Goal: Transaction & Acquisition: Purchase product/service

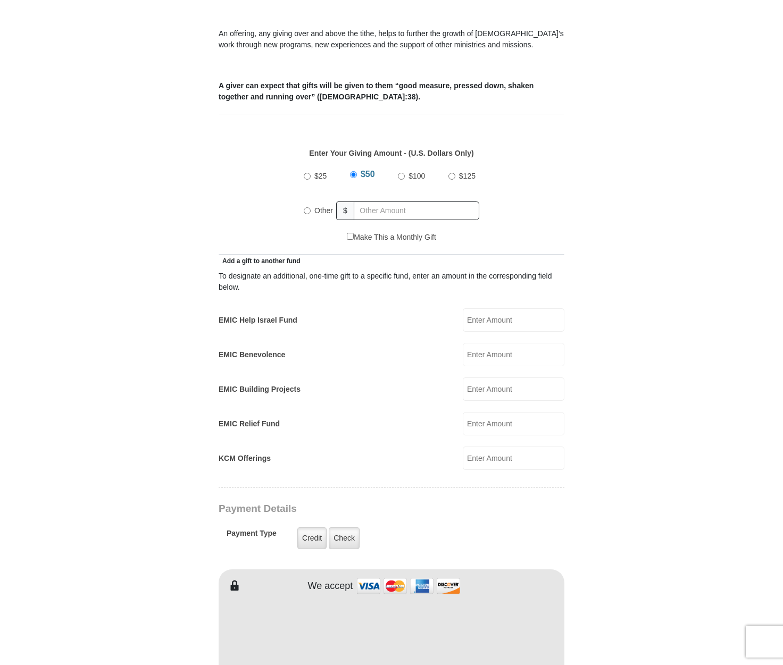
scroll to position [343, 0]
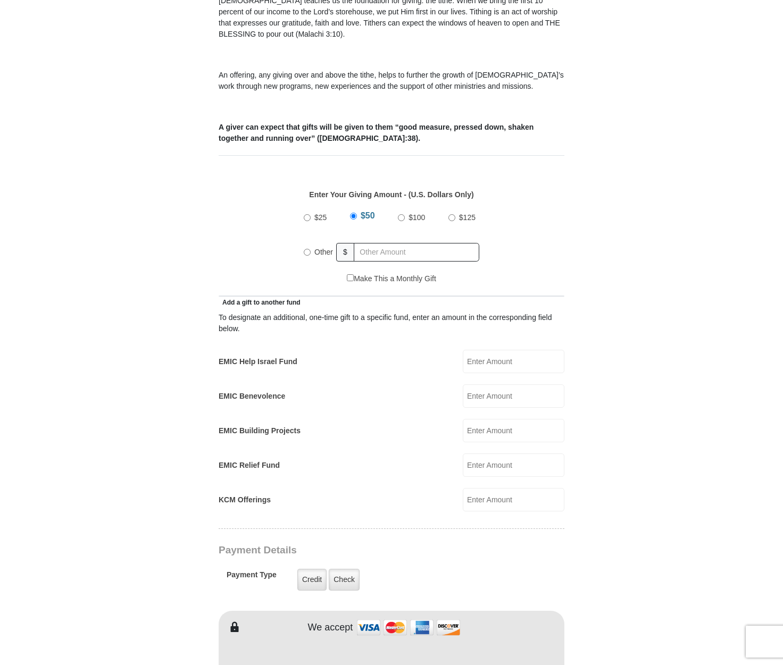
click at [306, 249] on input "Other" at bounding box center [307, 252] width 7 height 7
radio input "true"
click at [170, 314] on form "[GEOGRAPHIC_DATA][DEMOGRAPHIC_DATA] Online Giving Because of gifts like yours, …" at bounding box center [391, 477] width 606 height 1556
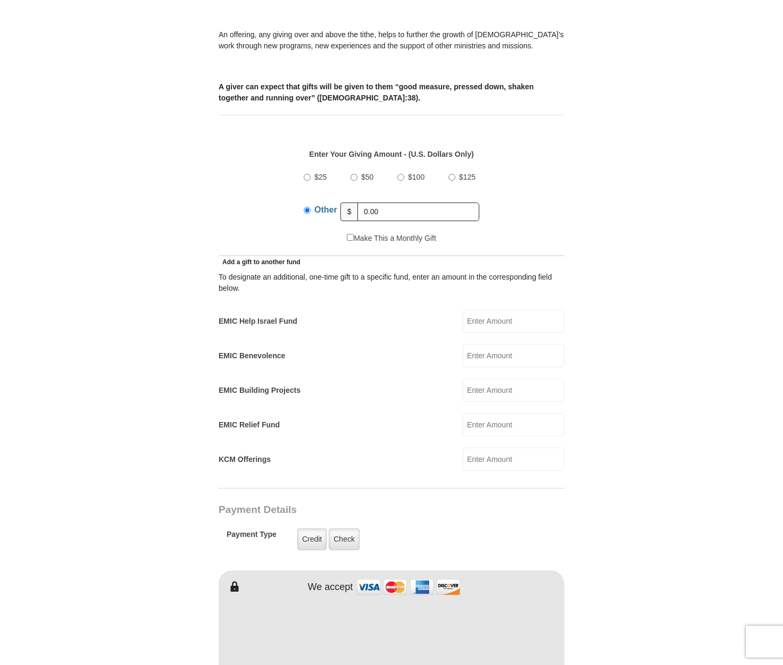
scroll to position [386, 0]
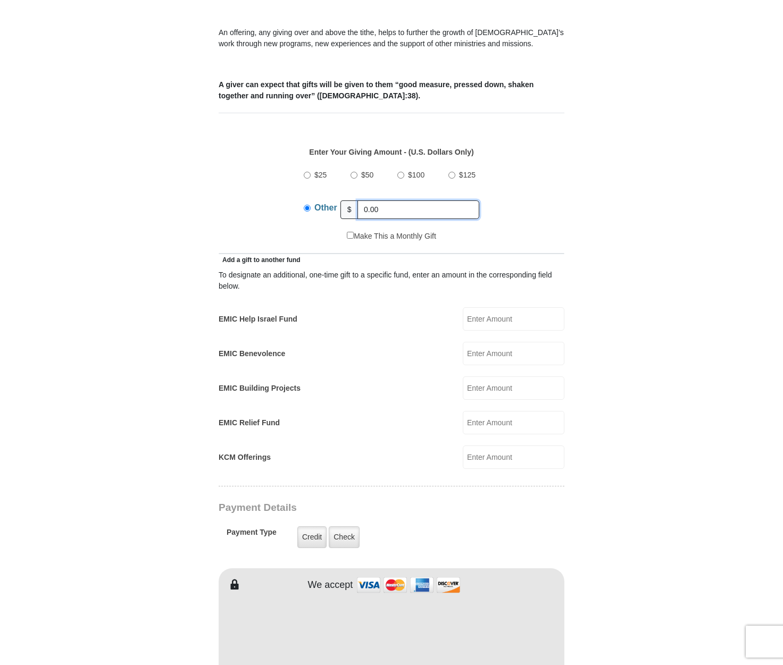
drag, startPoint x: 403, startPoint y: 199, endPoint x: 223, endPoint y: 197, distance: 179.3
click at [229, 198] on div "$25 $50 $100 $125 Other $ 0.00" at bounding box center [391, 196] width 335 height 69
type input "1"
click at [230, 197] on div "$25 $50 $100 $125 Other $" at bounding box center [391, 196] width 335 height 69
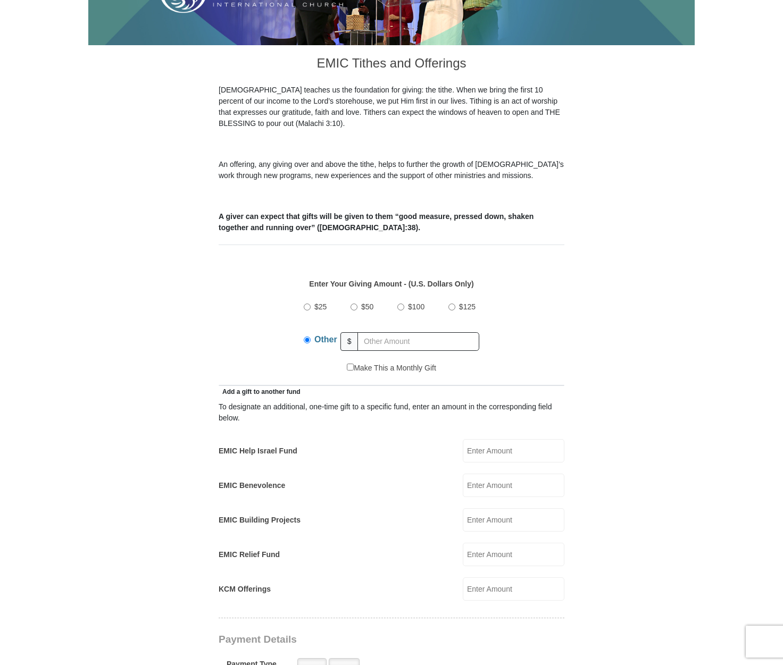
scroll to position [343, 0]
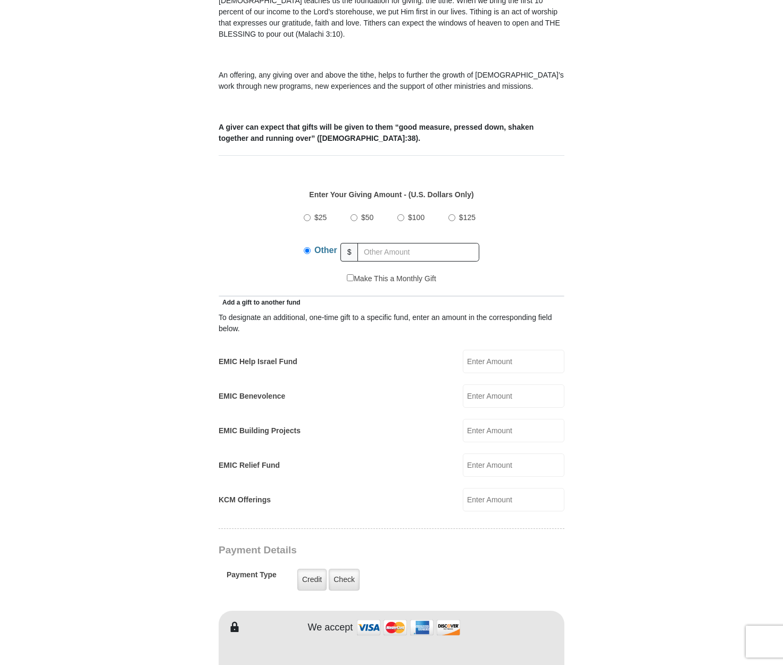
click at [403, 214] on input "$100" at bounding box center [400, 217] width 7 height 7
radio input "true"
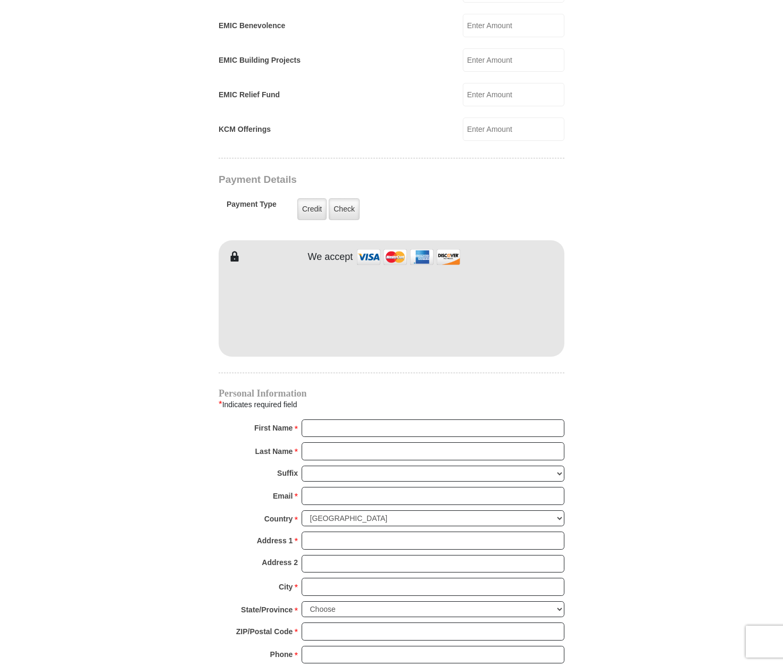
scroll to position [728, 0]
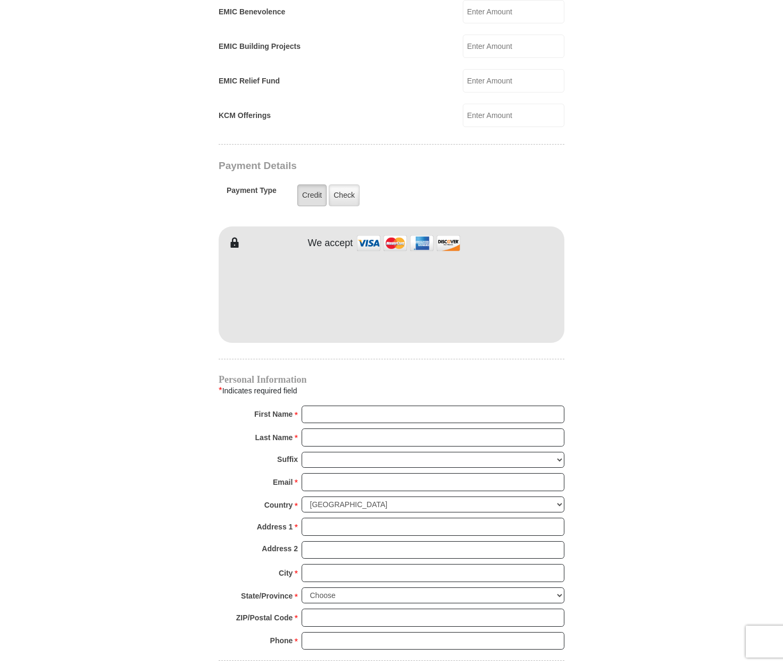
click at [305, 188] on label "Credit" at bounding box center [311, 196] width 29 height 22
click at [0, 0] on input "Credit" at bounding box center [0, 0] width 0 height 0
click at [184, 332] on form "[GEOGRAPHIC_DATA][DEMOGRAPHIC_DATA] Online Giving Because of gifts like yours, …" at bounding box center [391, 93] width 606 height 1556
click at [317, 406] on input "First Name *" at bounding box center [433, 415] width 263 height 18
type input "[PERSON_NAME]"
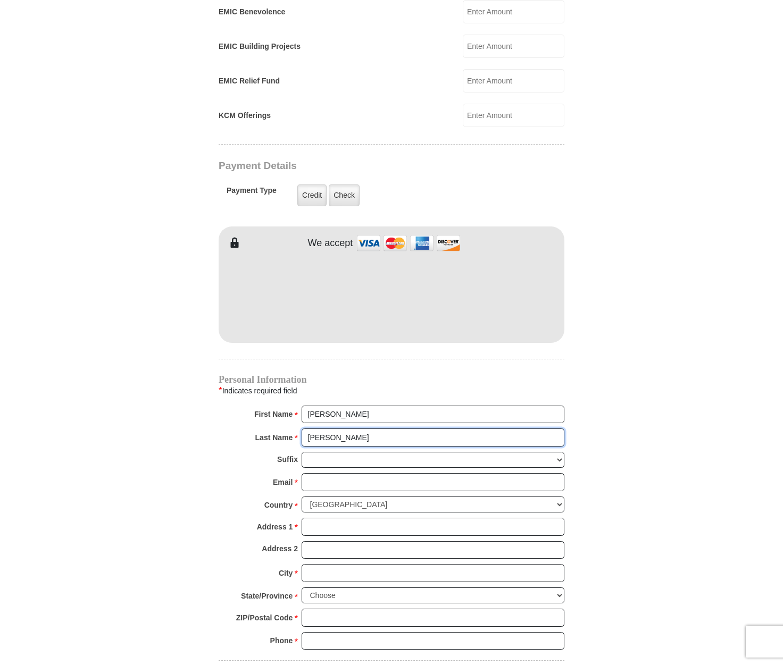
type input "[PERSON_NAME]"
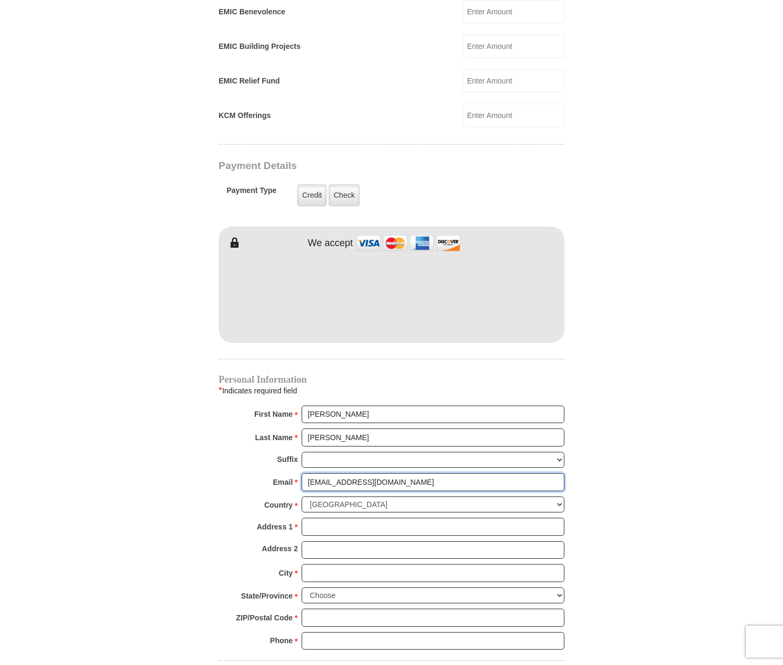
type input "[EMAIL_ADDRESS][DOMAIN_NAME]"
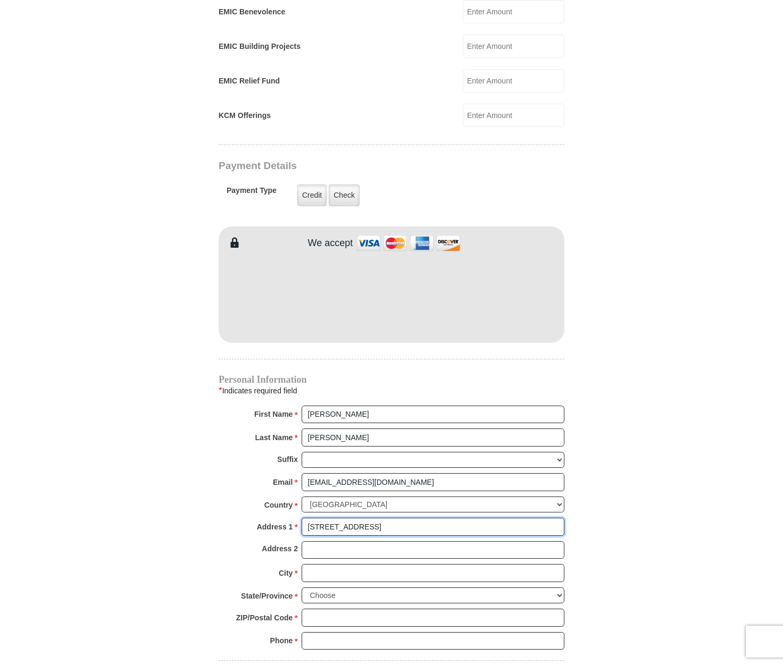
type input "[STREET_ADDRESS]"
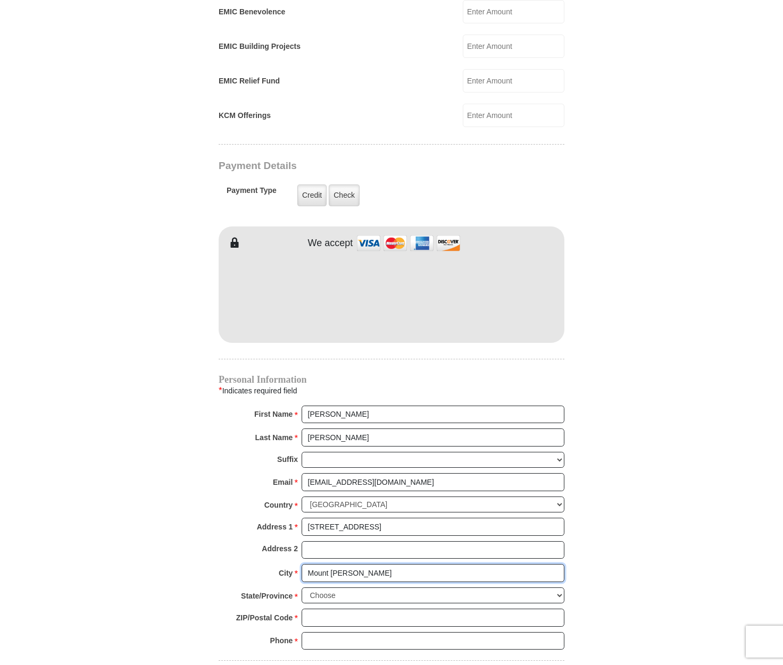
type input "Mount [PERSON_NAME]"
select select "TN"
type input "37122"
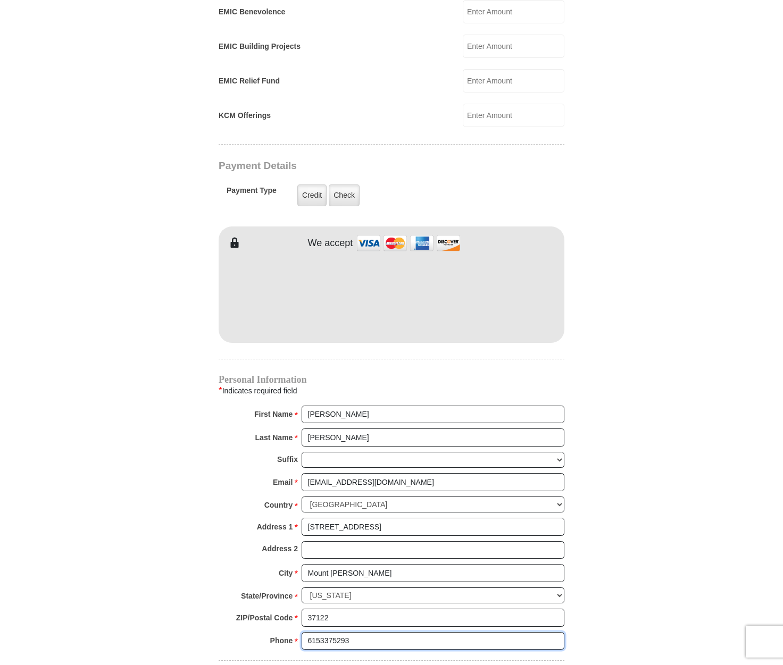
type input "6153375293"
click at [180, 518] on form "[GEOGRAPHIC_DATA][DEMOGRAPHIC_DATA] Online Giving Because of gifts like yours, …" at bounding box center [391, 93] width 606 height 1556
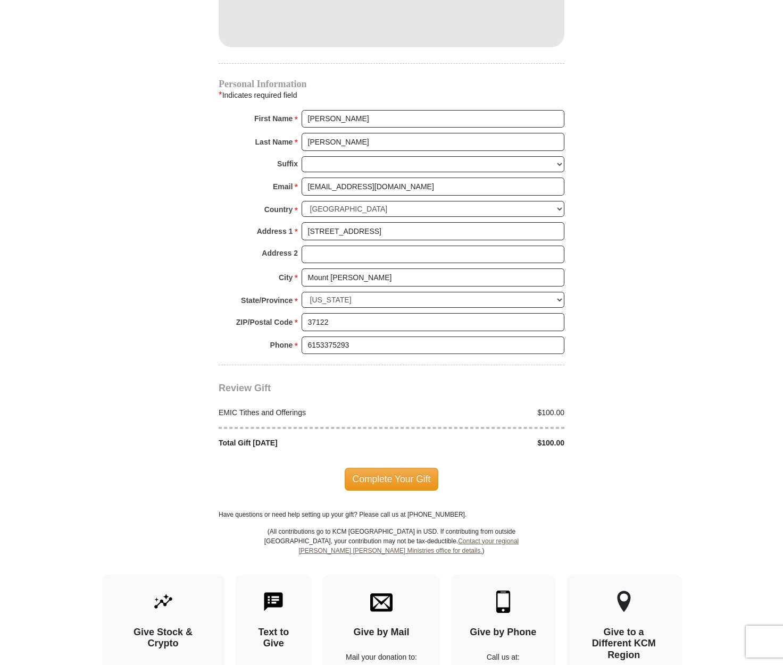
scroll to position [1032, 0]
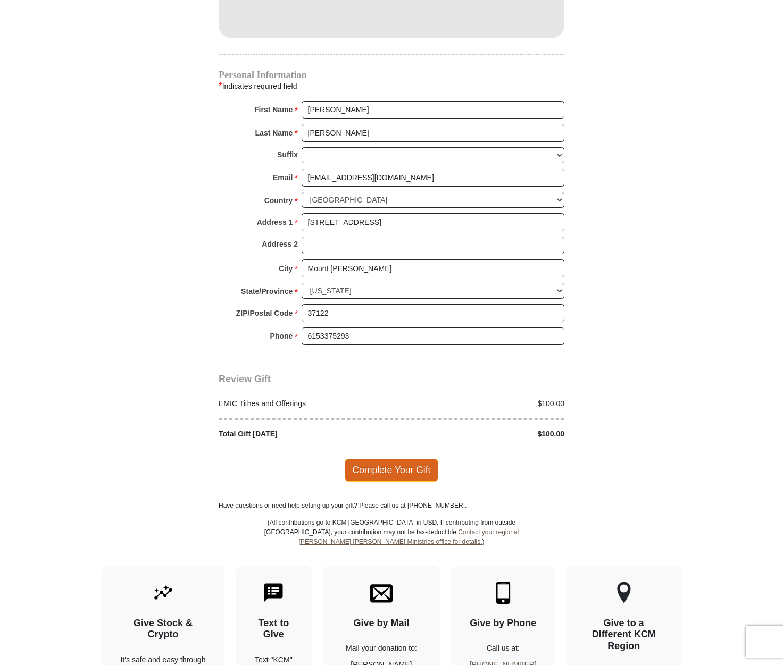
click at [404, 461] on span "Complete Your Gift" at bounding box center [392, 470] width 94 height 22
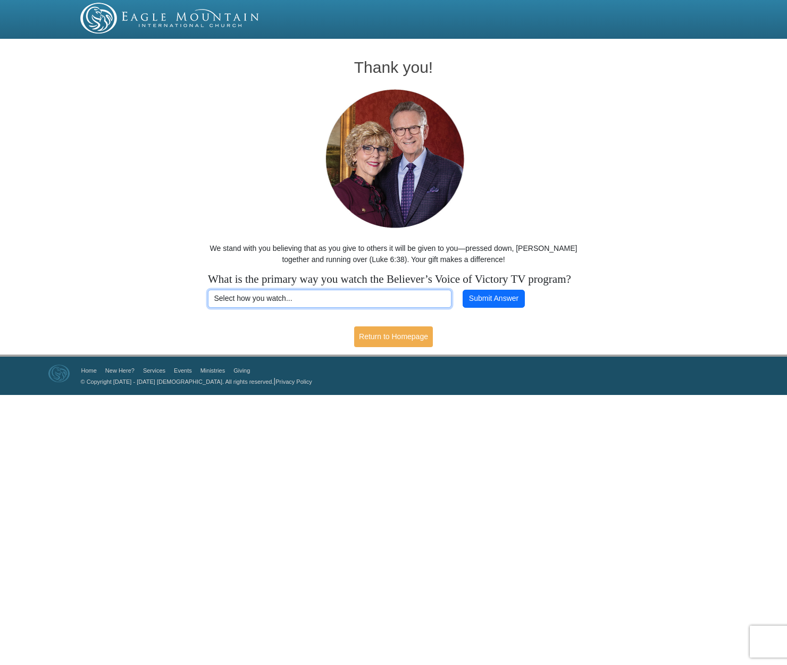
click at [330, 308] on select "Select how you watch... Daystar Morning Daystar Evening KCM.org GoVictory.com V…" at bounding box center [330, 299] width 244 height 18
select select "ROKU"
click at [208, 303] on select "Select how you watch... Daystar Morning Daystar Evening KCM.org GoVictory.com V…" at bounding box center [330, 299] width 244 height 18
click at [520, 308] on button "Submit Answer" at bounding box center [494, 299] width 62 height 18
